Goal: Task Accomplishment & Management: Use online tool/utility

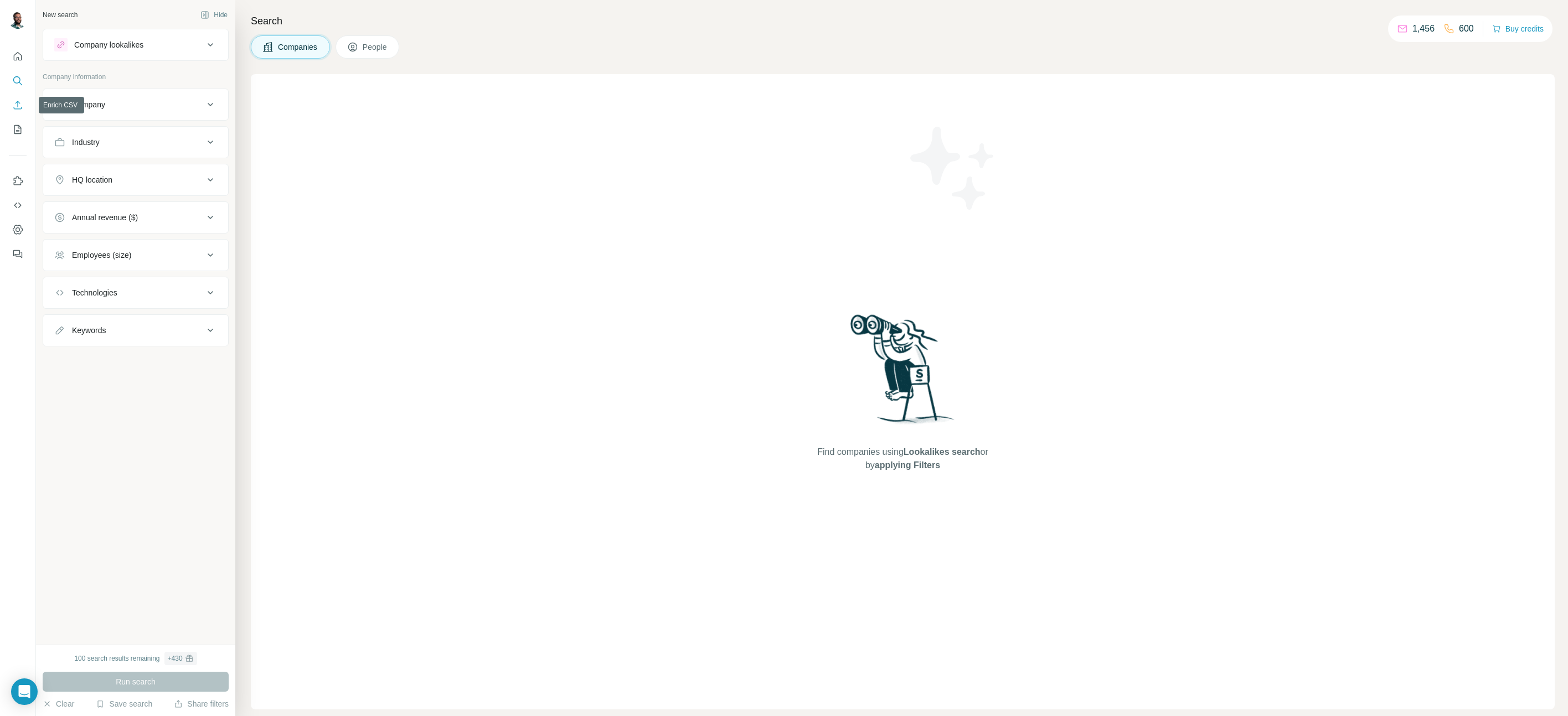
click at [14, 105] on icon "Enrich CSV" at bounding box center [18, 105] width 11 height 11
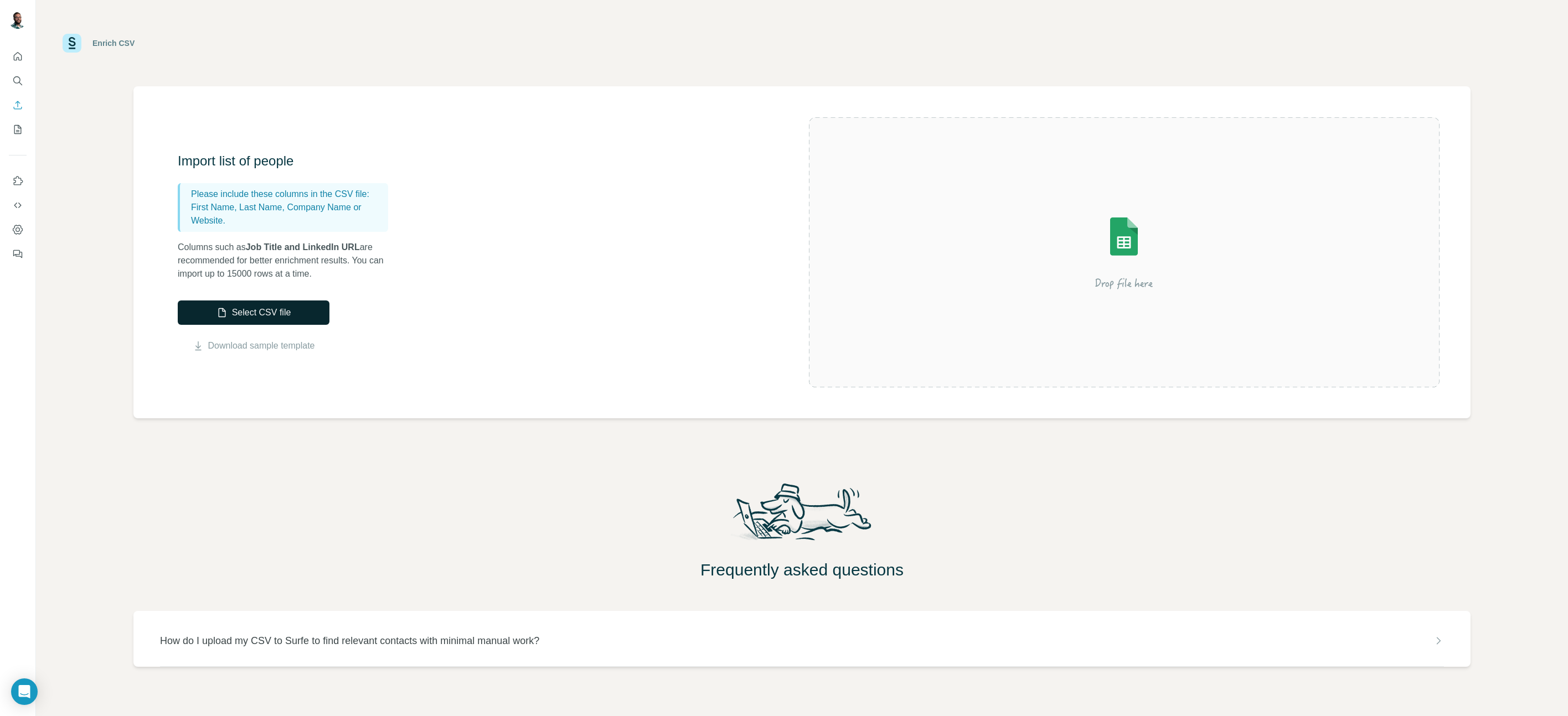
click at [281, 313] on button "Select CSV file" at bounding box center [253, 313] width 152 height 24
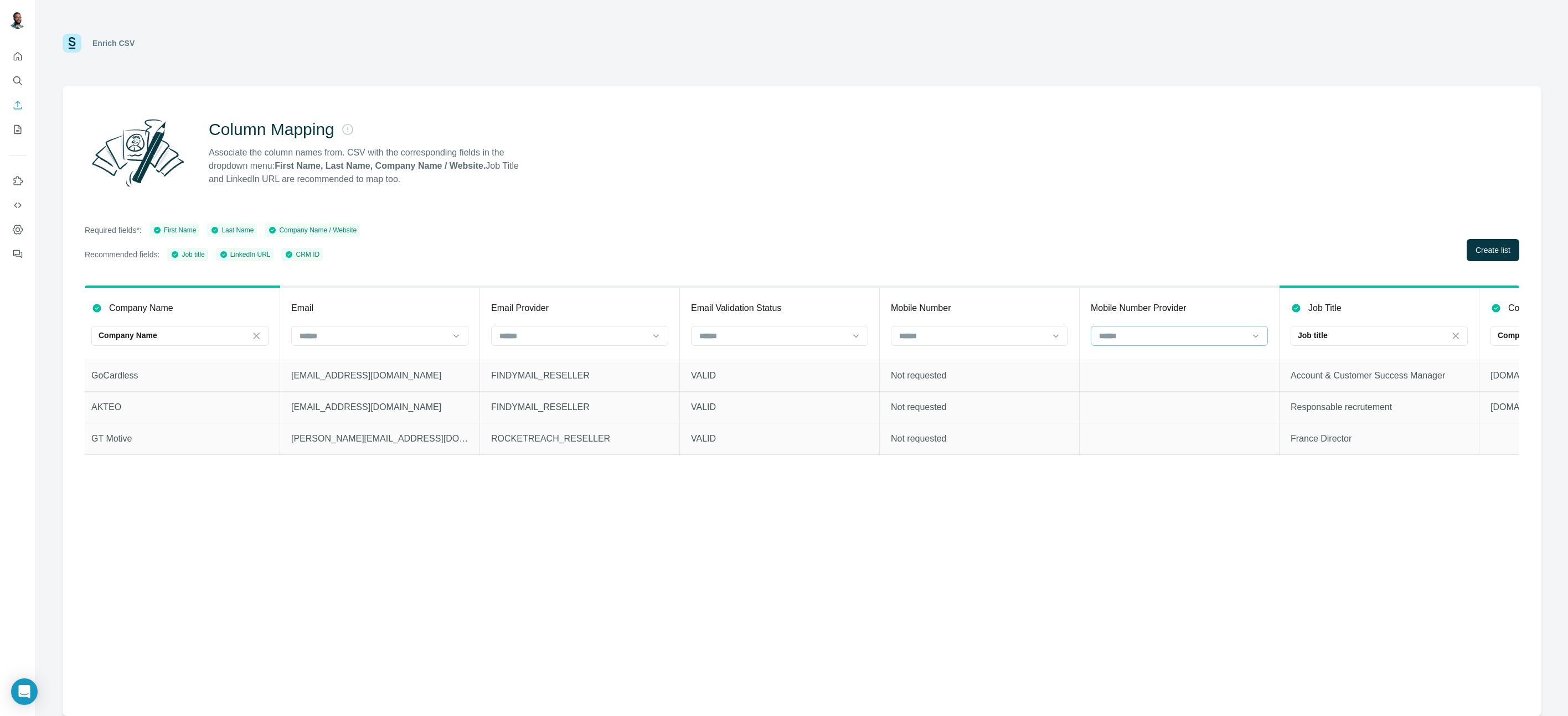
click at [1156, 336] on input at bounding box center [1173, 336] width 150 height 12
click at [1166, 342] on div at bounding box center [1172, 336] width 150 height 19
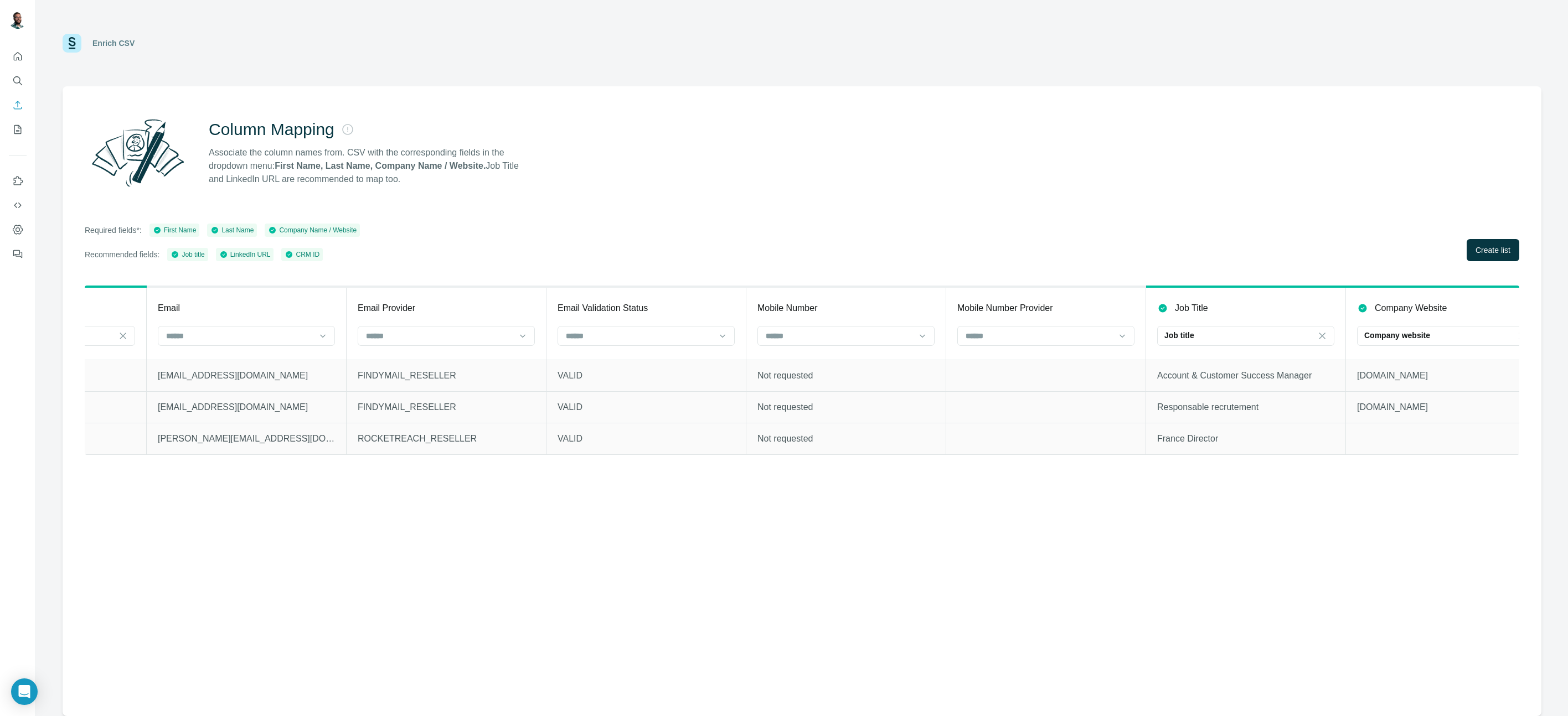
scroll to position [0, 1190]
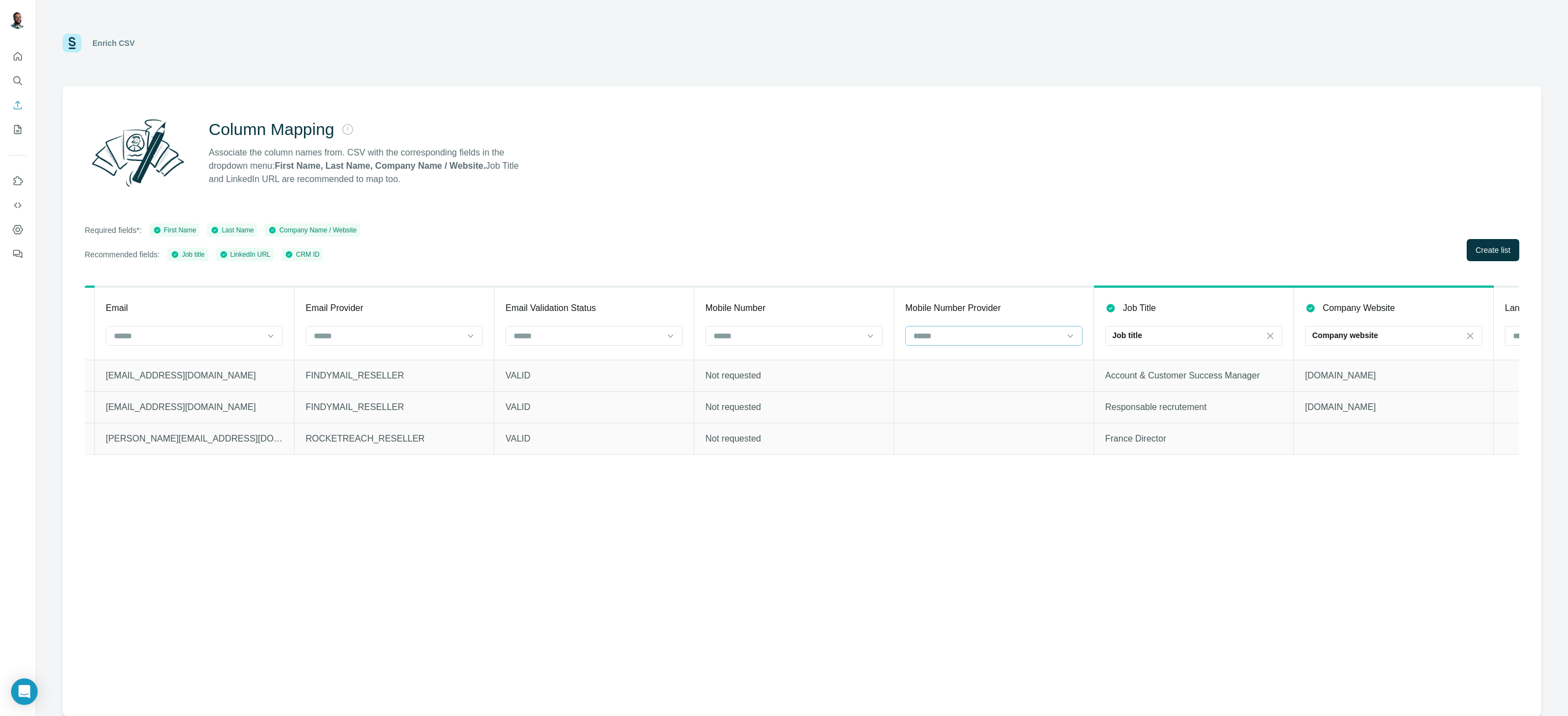
click at [1029, 332] on input at bounding box center [987, 336] width 150 height 12
click at [976, 353] on div "No results. Let's try again!" at bounding box center [990, 364] width 172 height 27
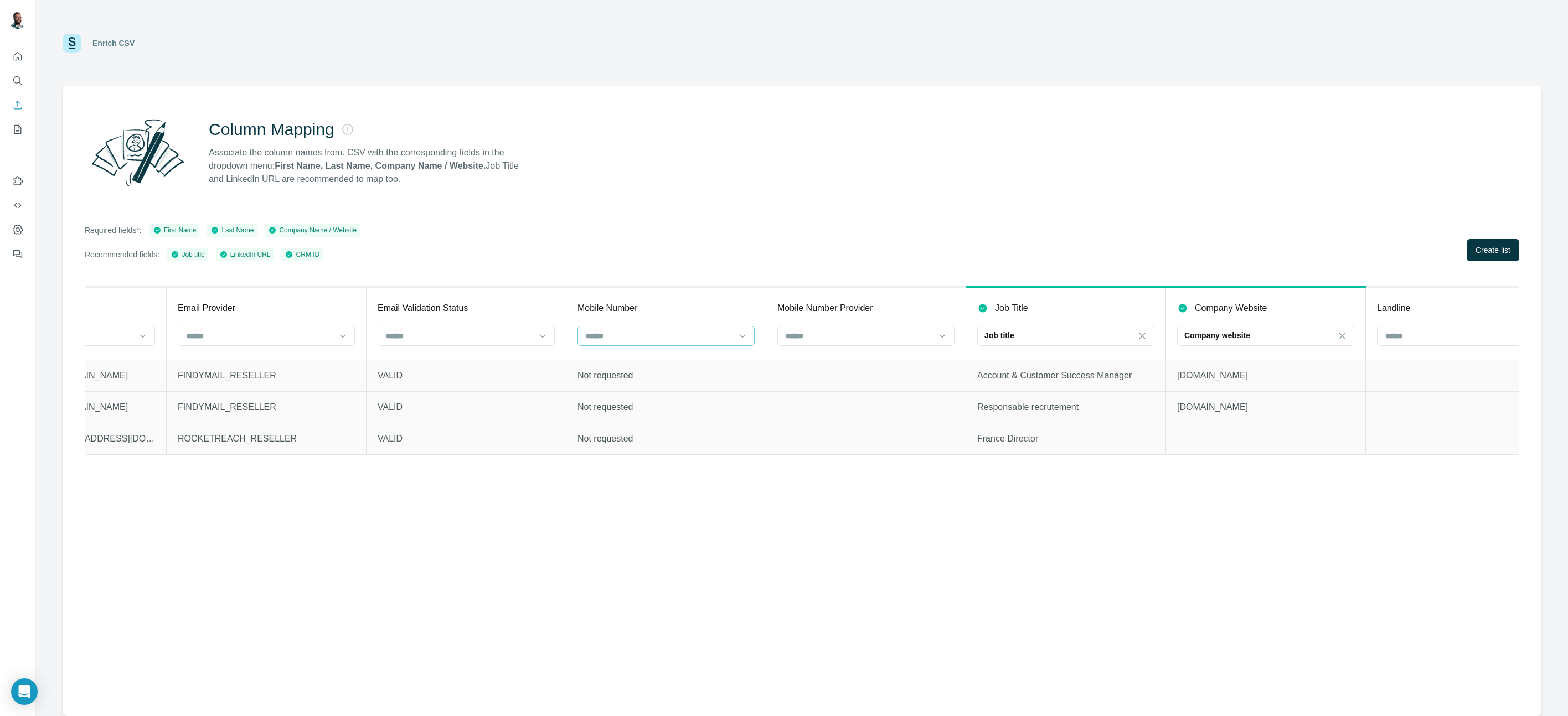
scroll to position [0, 1302]
click at [707, 337] on input at bounding box center [675, 336] width 150 height 12
click at [676, 370] on div "No results. Let's try again!" at bounding box center [682, 364] width 172 height 27
click at [676, 370] on p "Not requested" at bounding box center [681, 376] width 177 height 13
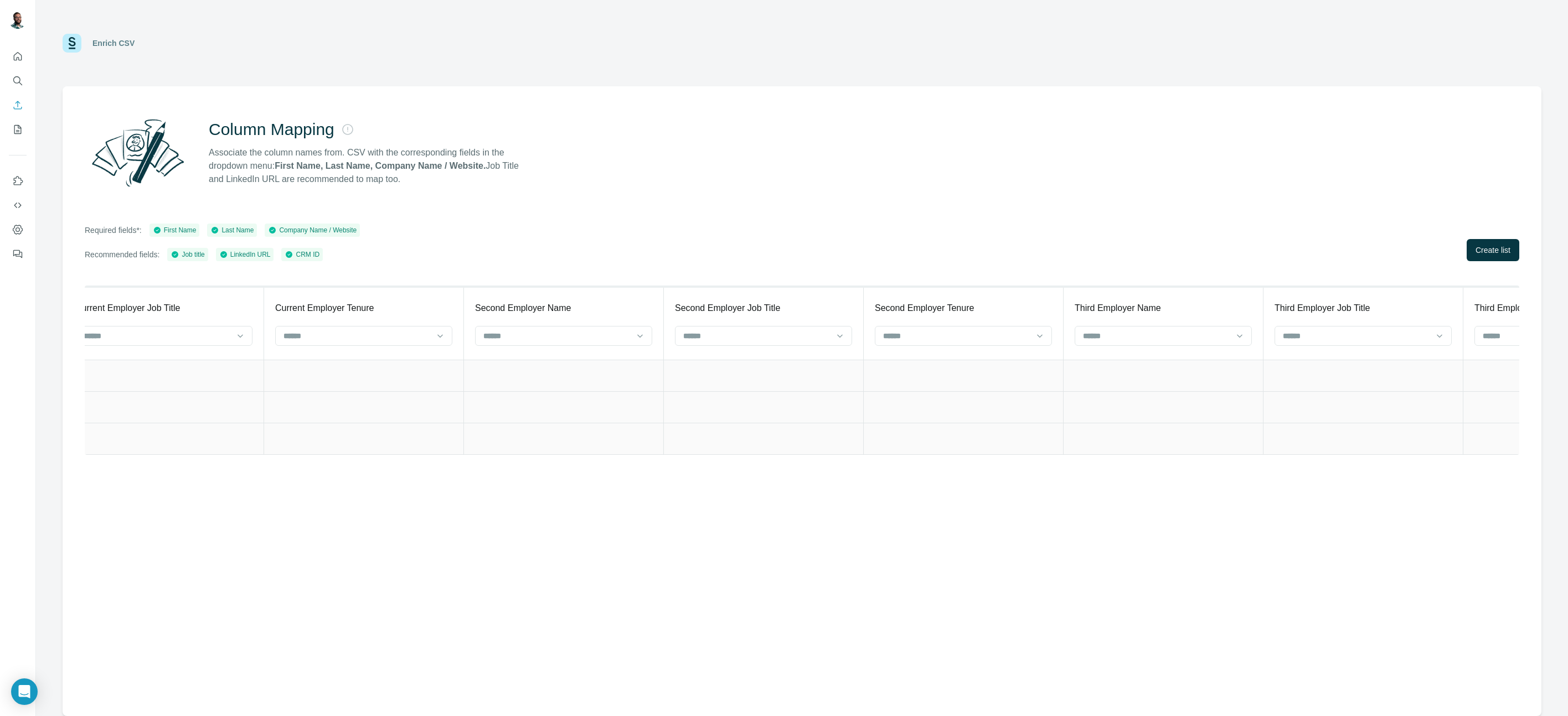
scroll to position [0, 4033]
click at [1479, 255] on button "Create list" at bounding box center [1493, 250] width 52 height 22
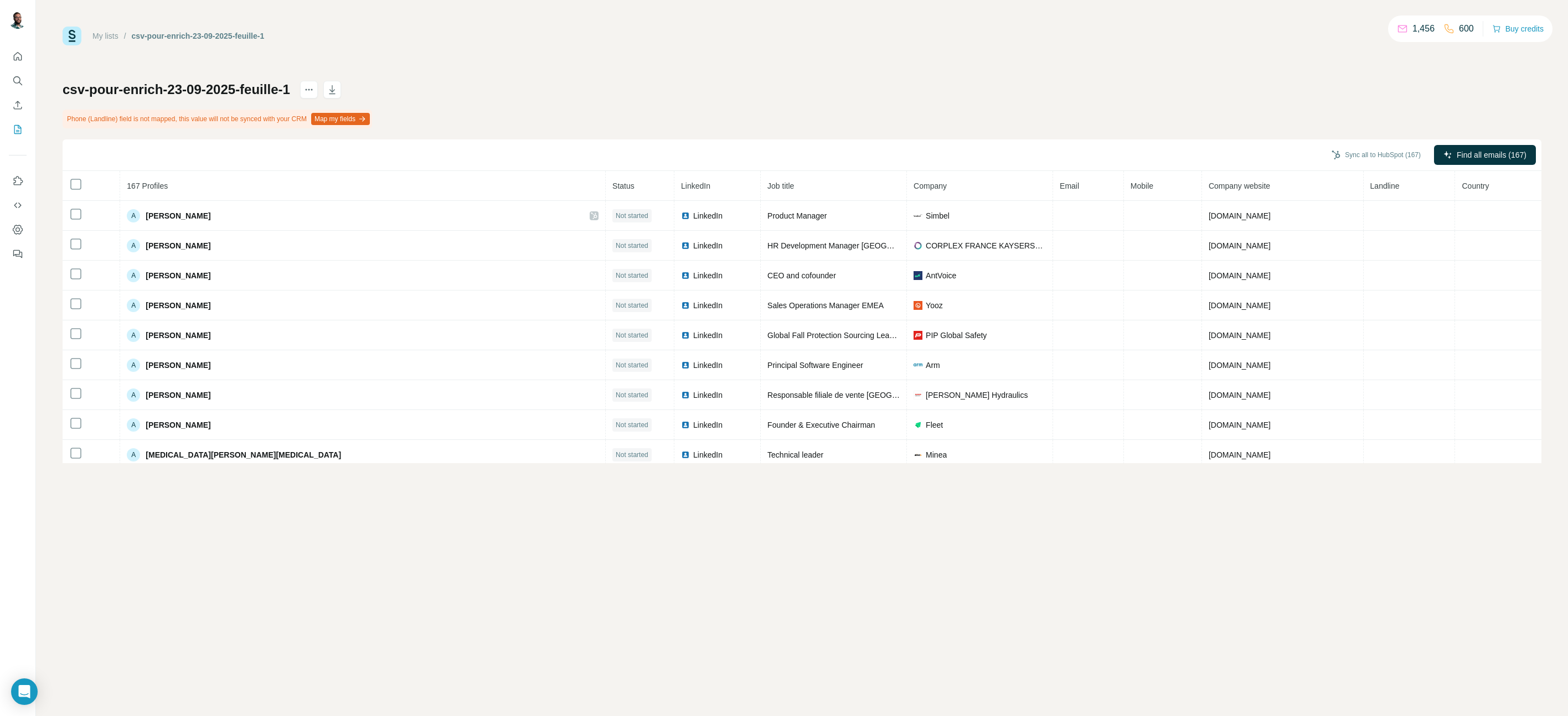
click at [497, 129] on div "csv-pour-enrich-23-09-2025-feuille-1 Phone (Landline) field is not mapped, this…" at bounding box center [802, 272] width 1479 height 383
